Goal: Transaction & Acquisition: Purchase product/service

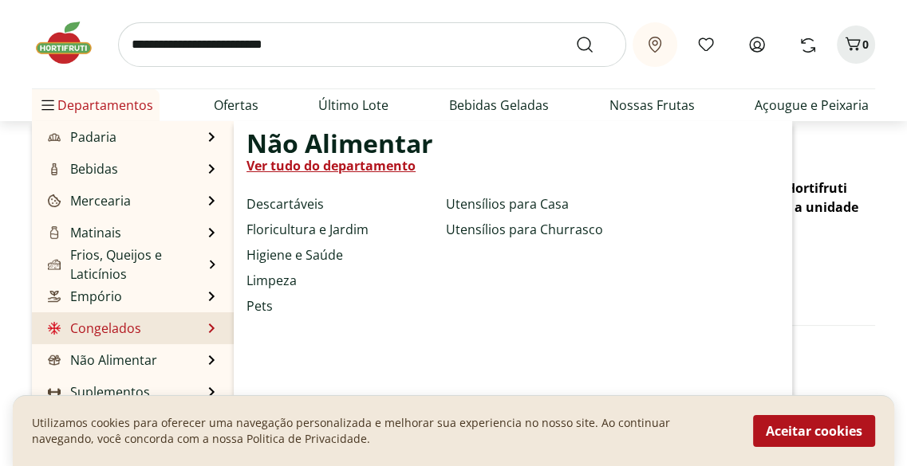
scroll to position [124, 0]
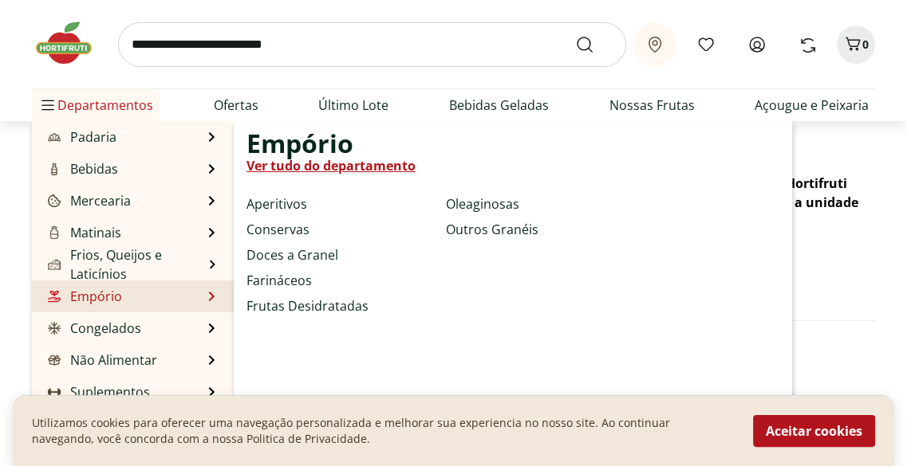
click at [92, 290] on link "Empório" at bounding box center [83, 296] width 77 height 19
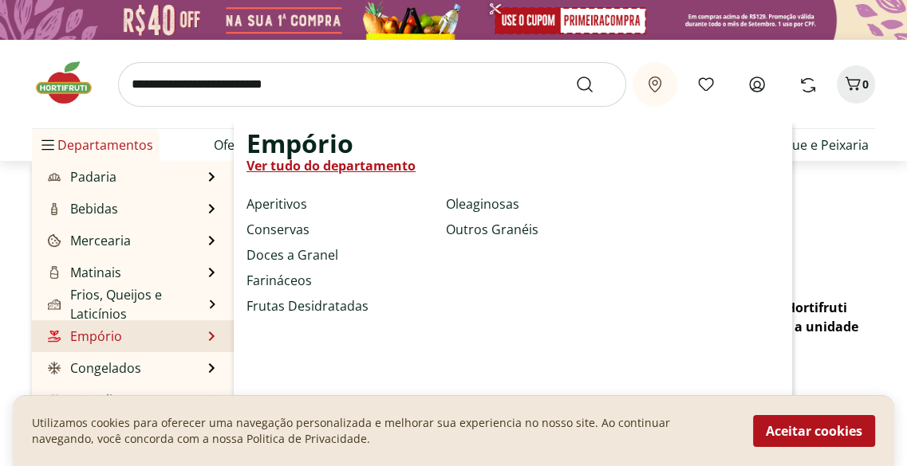
select select "**********"
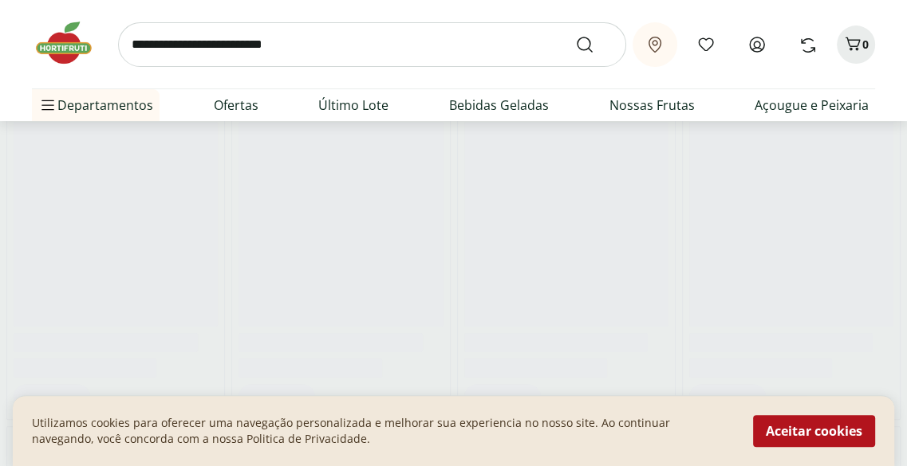
scroll to position [203, 0]
click at [776, 428] on button "Aceitar cookies" at bounding box center [814, 431] width 122 height 32
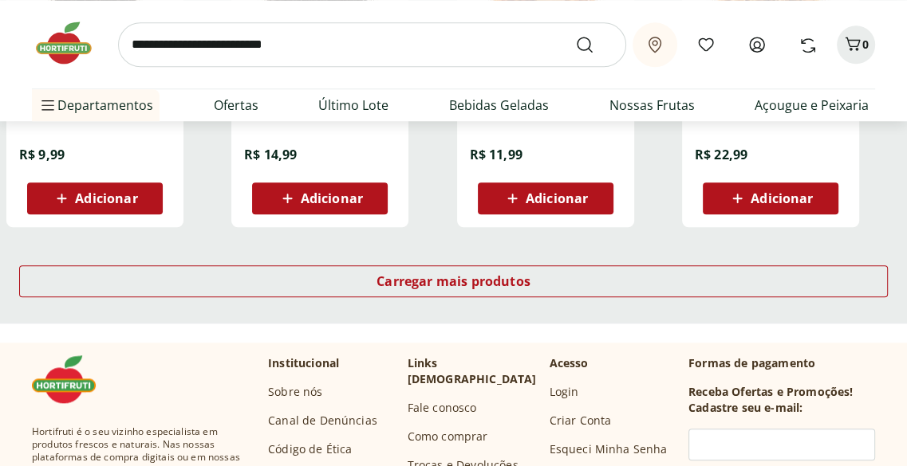
scroll to position [1117, 0]
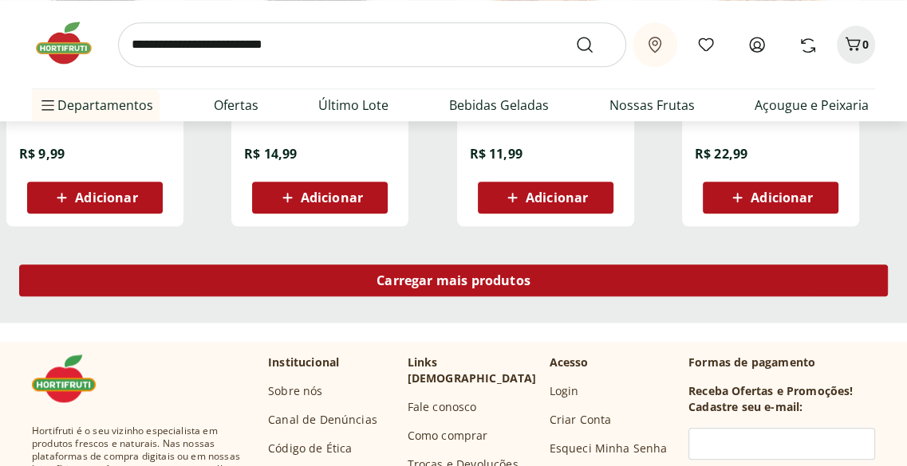
click at [499, 281] on span "Carregar mais produtos" at bounding box center [453, 280] width 154 height 13
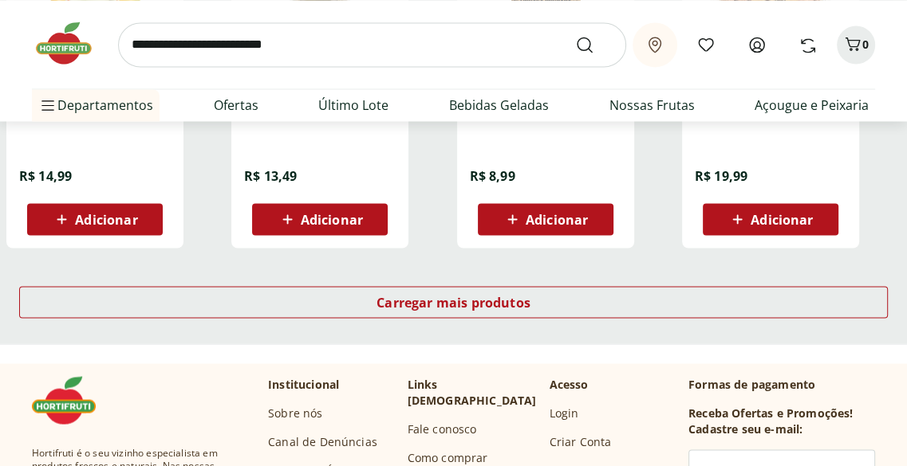
scroll to position [2136, 0]
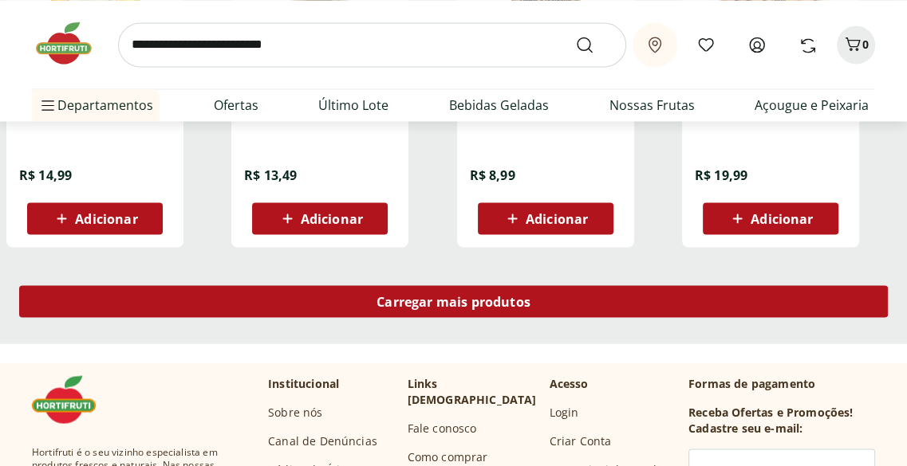
click at [451, 301] on span "Carregar mais produtos" at bounding box center [453, 301] width 154 height 13
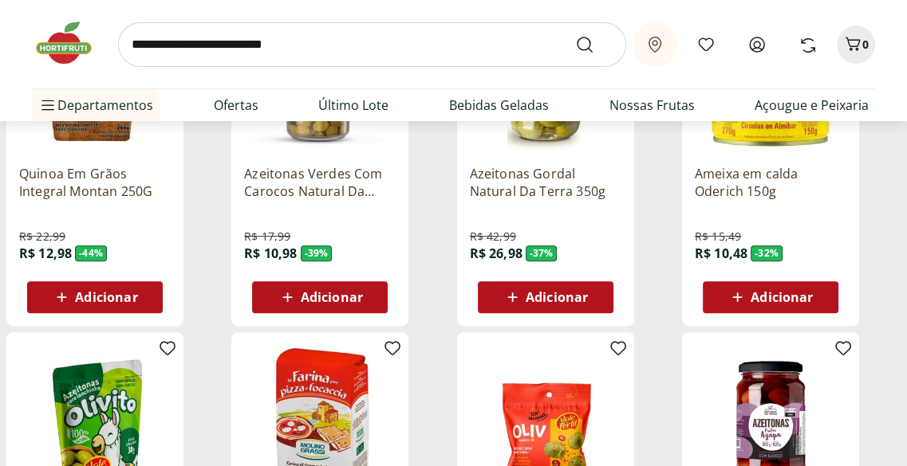
scroll to position [0, 0]
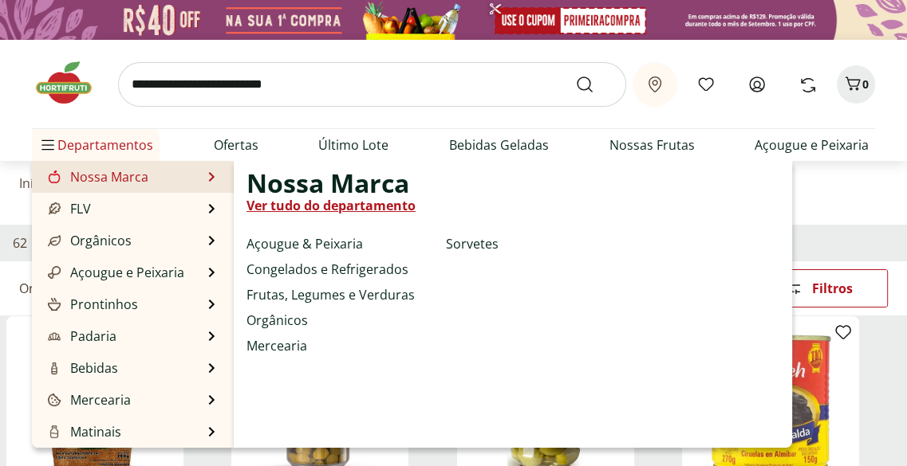
click at [112, 181] on link "Nossa Marca" at bounding box center [97, 176] width 104 height 19
select select "**********"
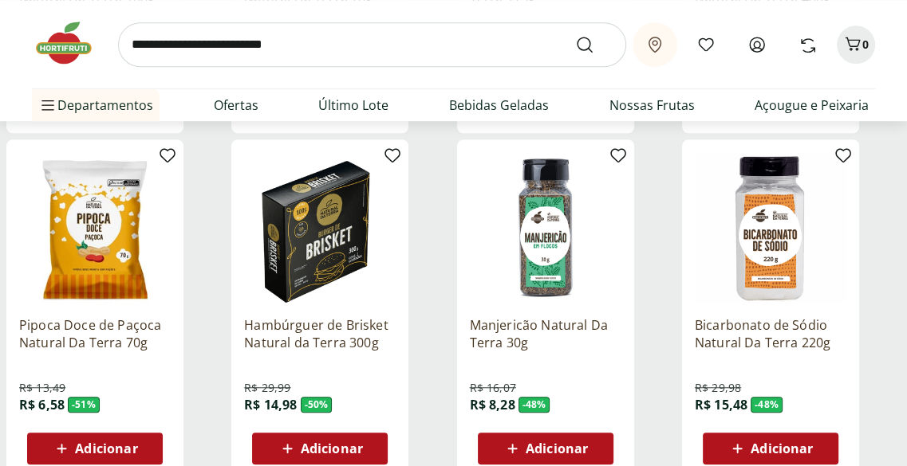
scroll to position [867, 0]
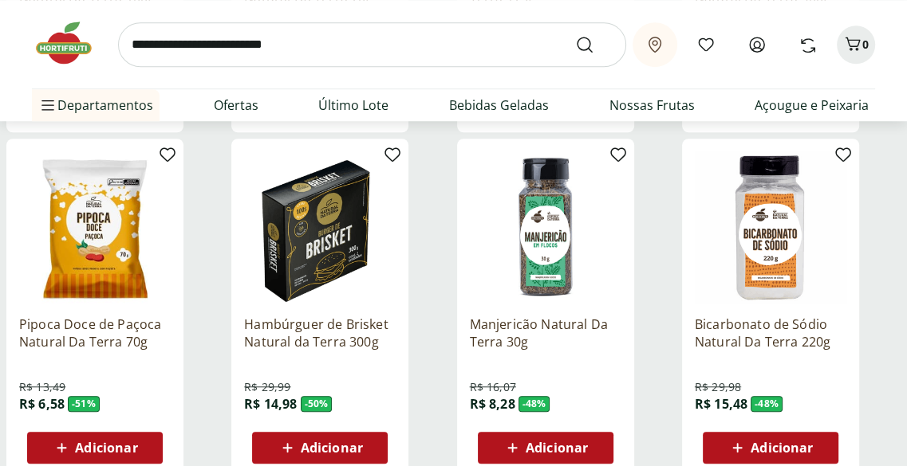
click at [371, 239] on img at bounding box center [320, 228] width 152 height 152
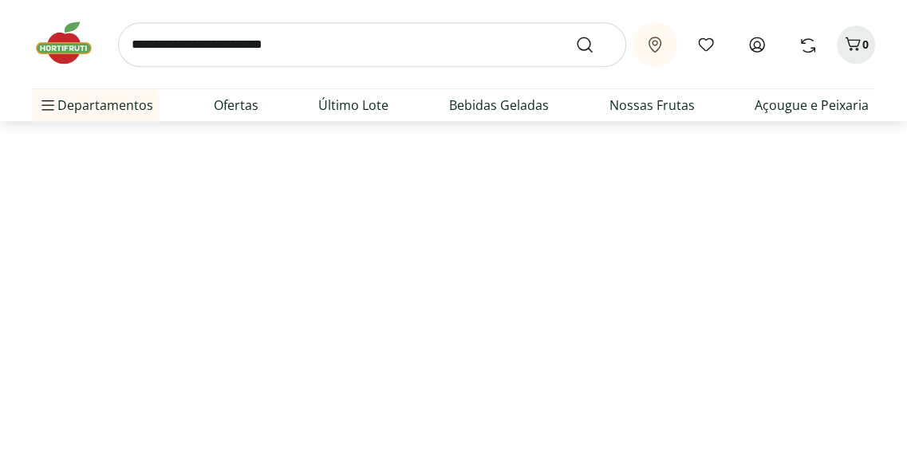
select select "**********"
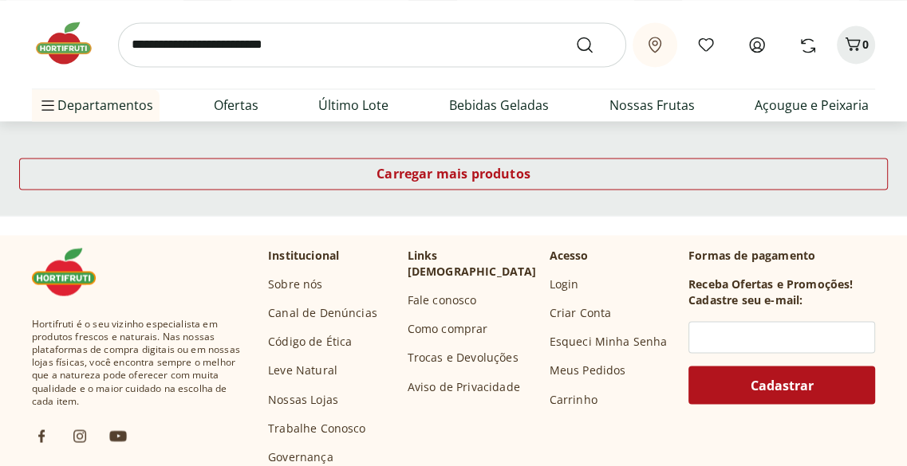
scroll to position [1885, 0]
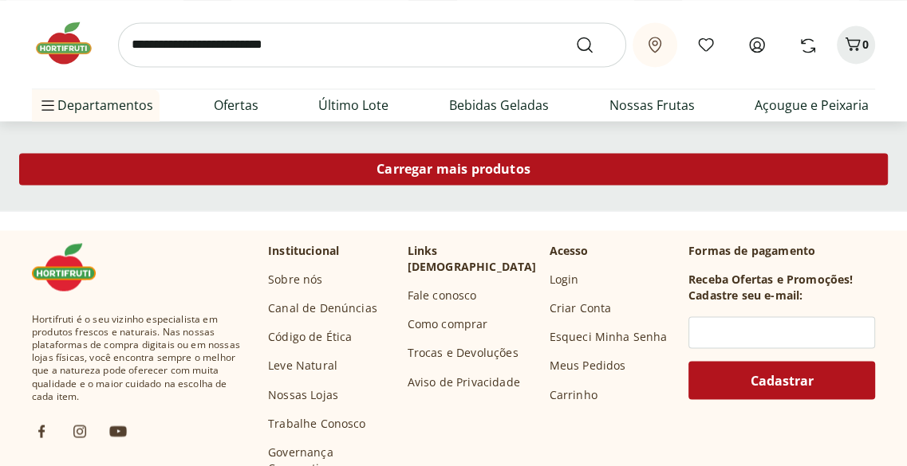
click at [471, 170] on span "Carregar mais produtos" at bounding box center [453, 169] width 154 height 13
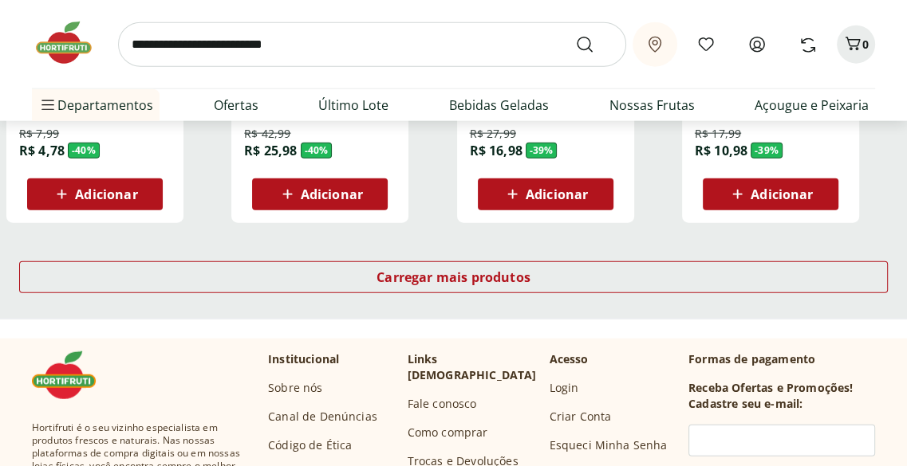
scroll to position [2817, 0]
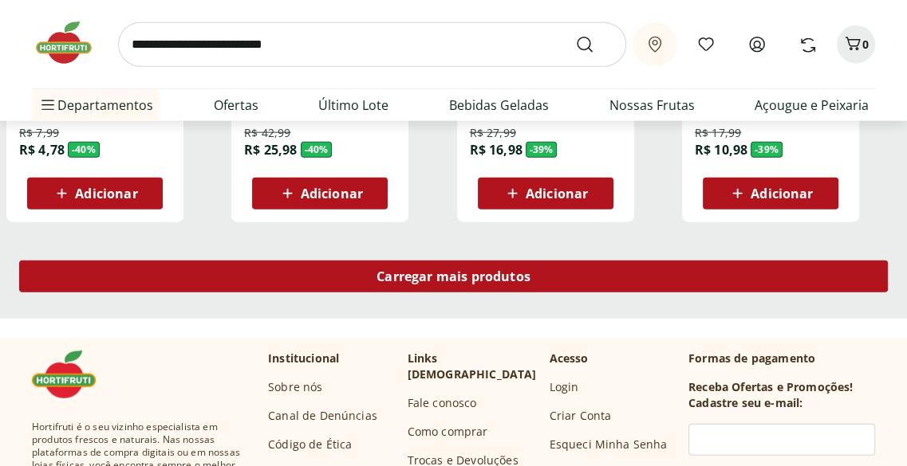
click at [478, 277] on span "Carregar mais produtos" at bounding box center [453, 276] width 154 height 13
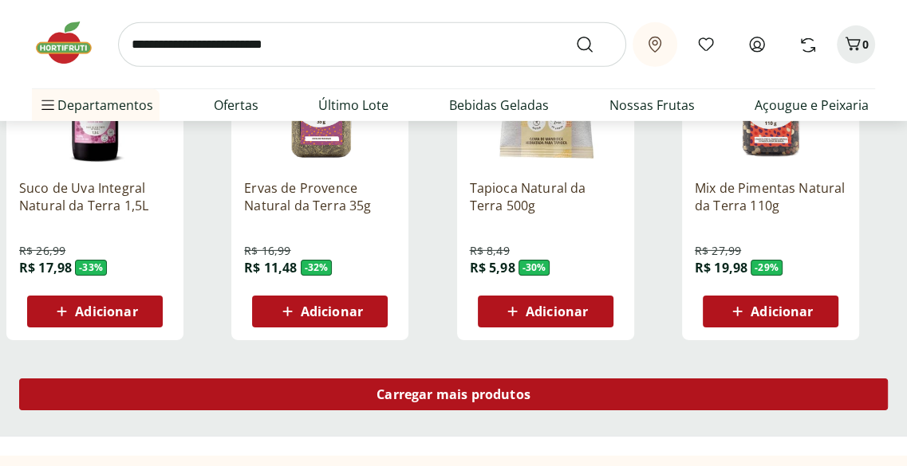
scroll to position [3741, 0]
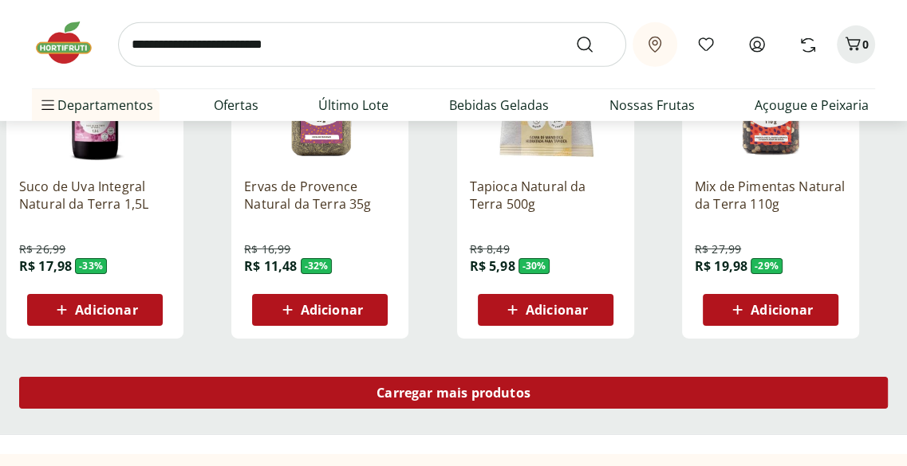
click at [431, 396] on span "Carregar mais produtos" at bounding box center [453, 393] width 154 height 13
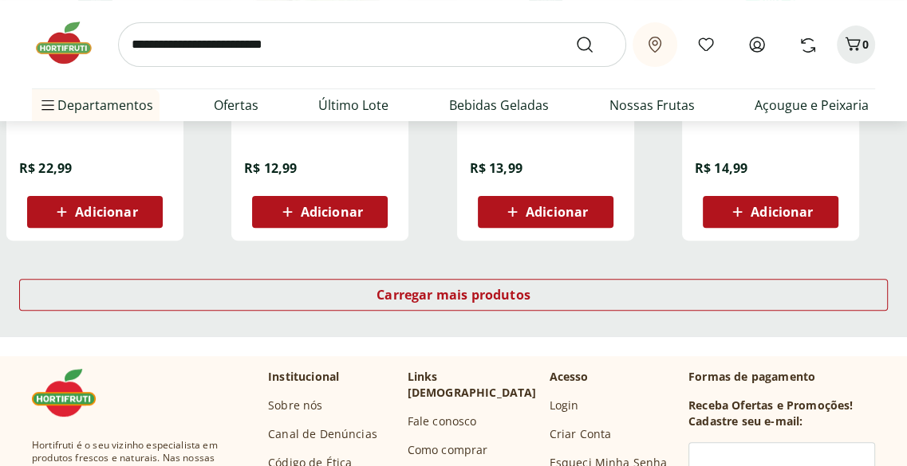
scroll to position [4882, 0]
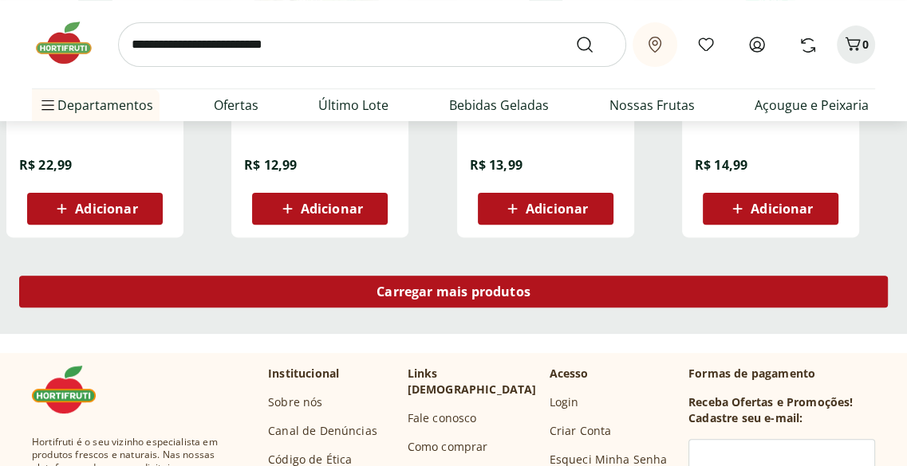
click at [489, 302] on div "Carregar mais produtos" at bounding box center [453, 292] width 868 height 32
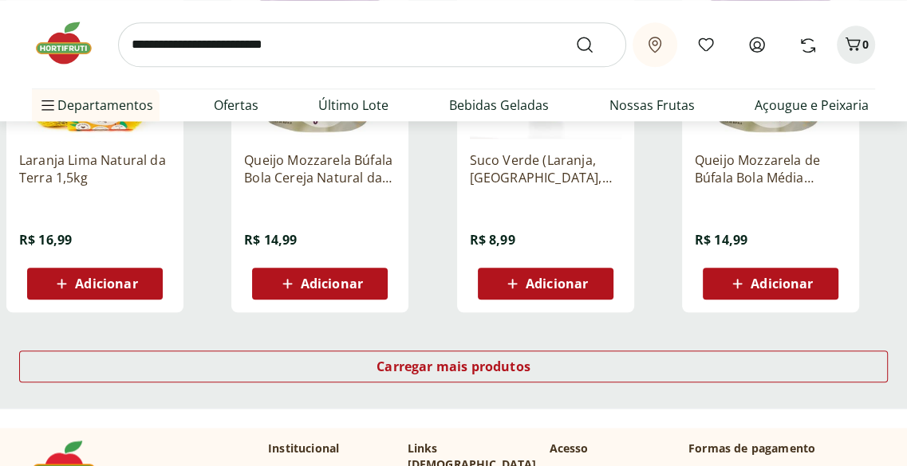
scroll to position [5847, 0]
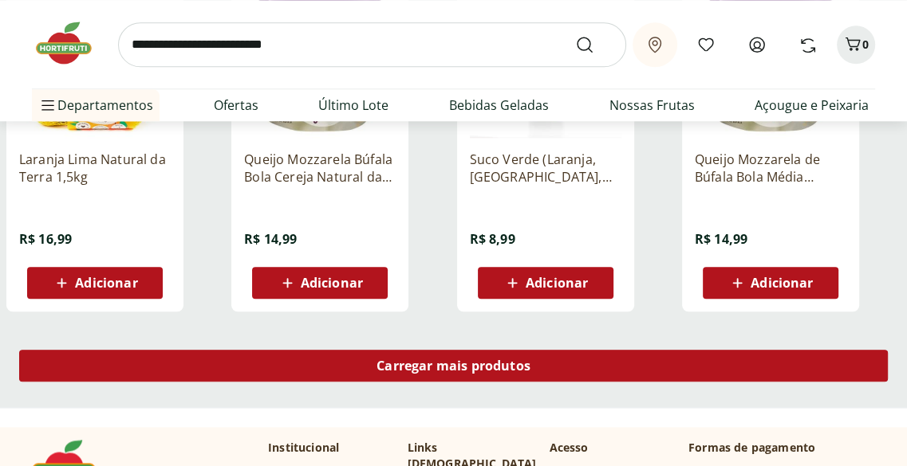
click at [515, 371] on span "Carregar mais produtos" at bounding box center [453, 366] width 154 height 13
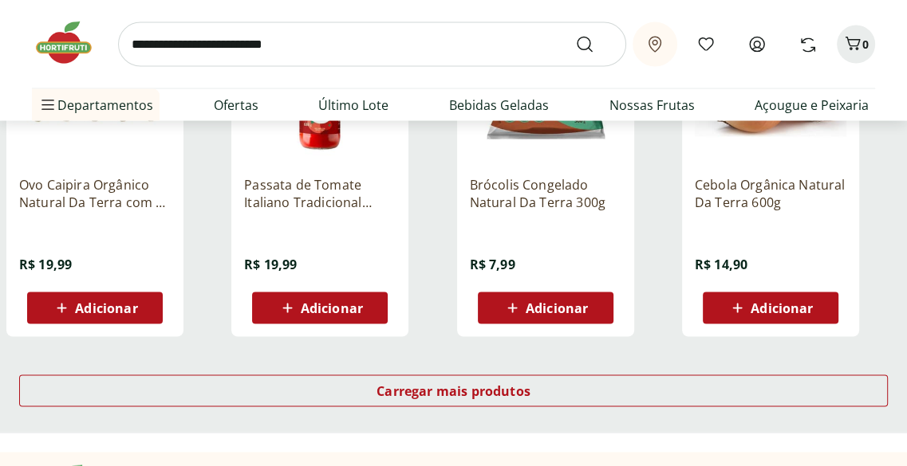
scroll to position [6877, 0]
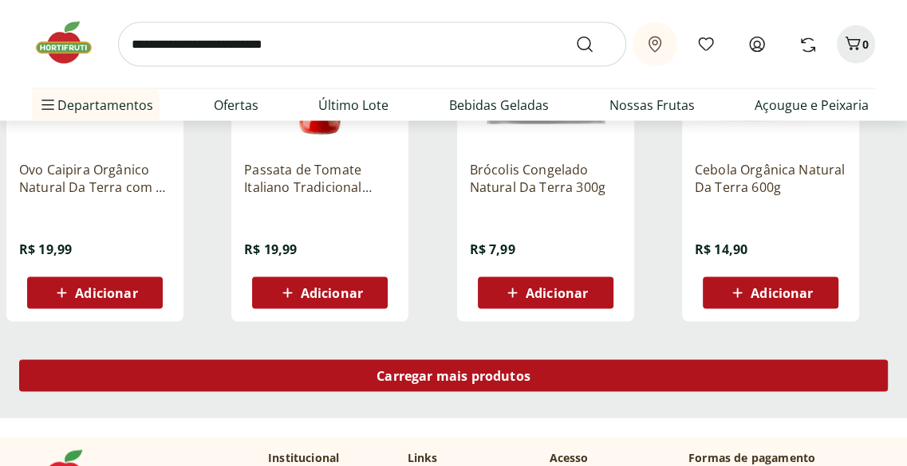
click at [491, 377] on span "Carregar mais produtos" at bounding box center [453, 376] width 154 height 13
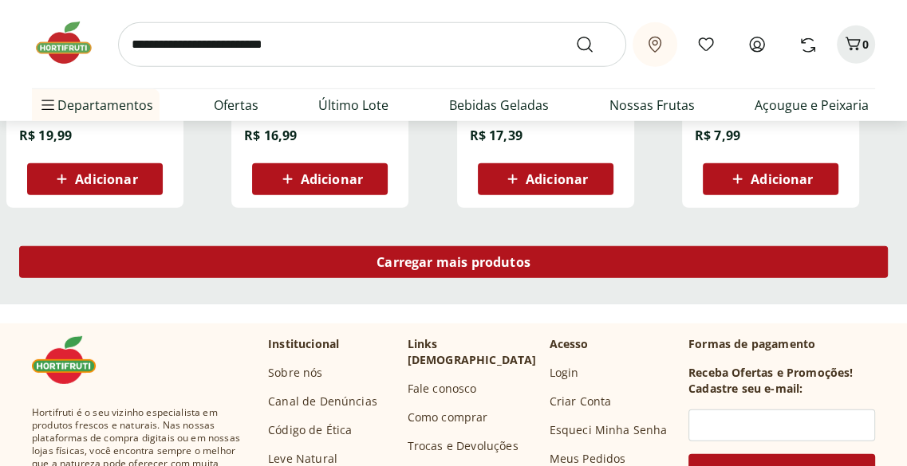
scroll to position [8032, 0]
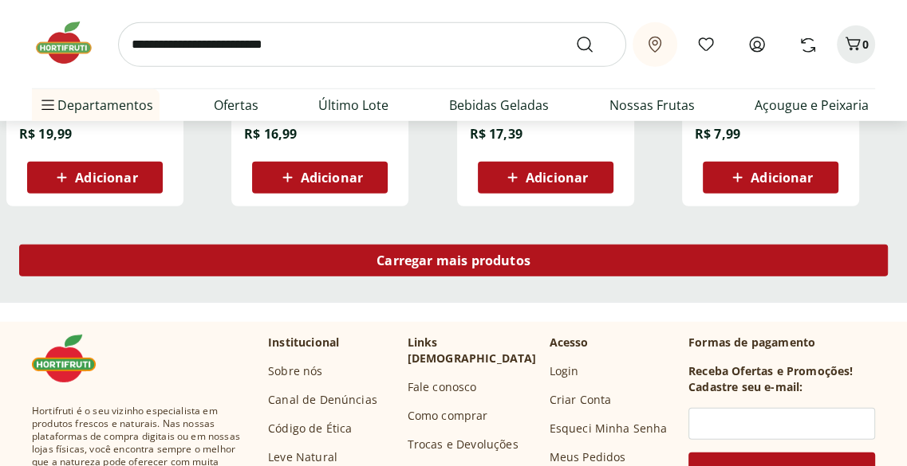
click at [506, 260] on span "Carregar mais produtos" at bounding box center [453, 260] width 154 height 13
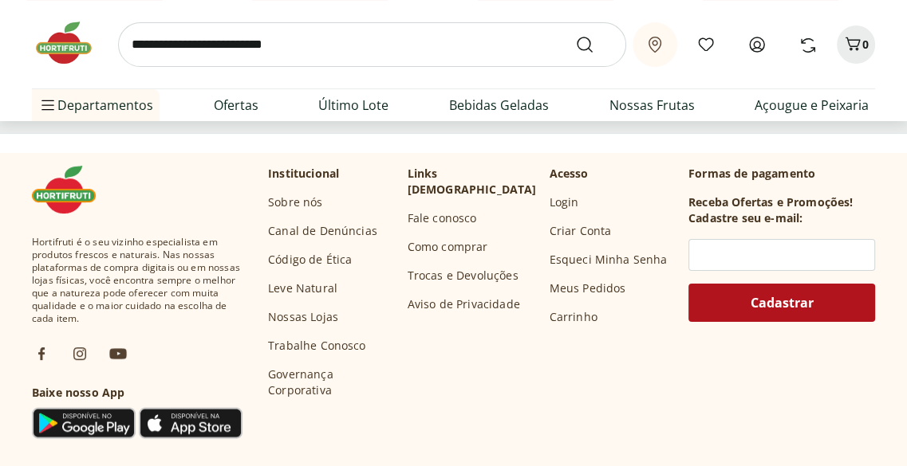
scroll to position [9242, 0]
